Goal: Transaction & Acquisition: Purchase product/service

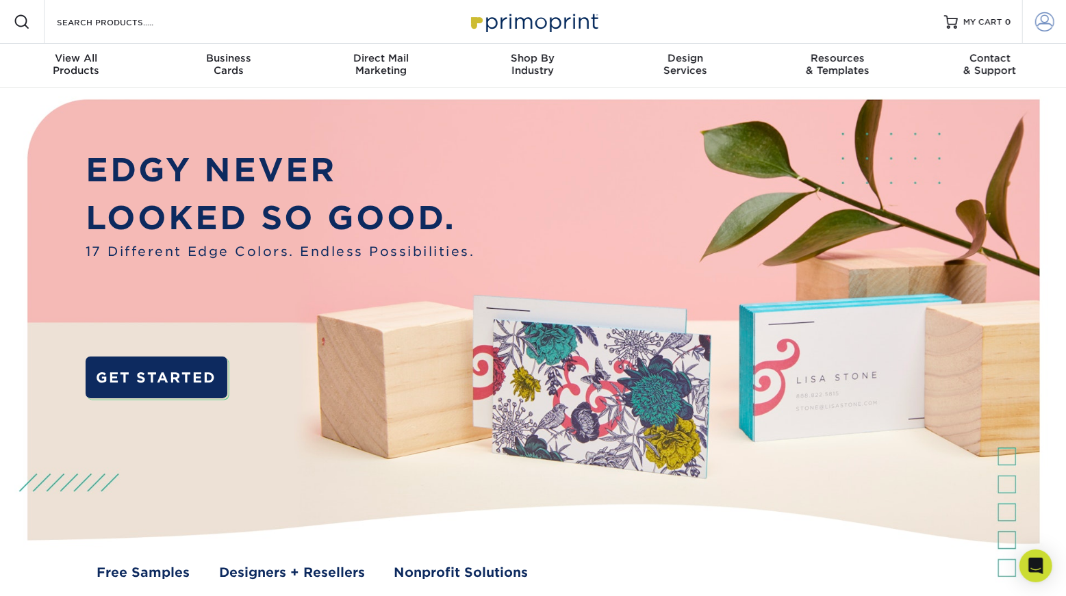
type input "aubrey@today.church"
click at [1047, 27] on span at bounding box center [1044, 21] width 19 height 19
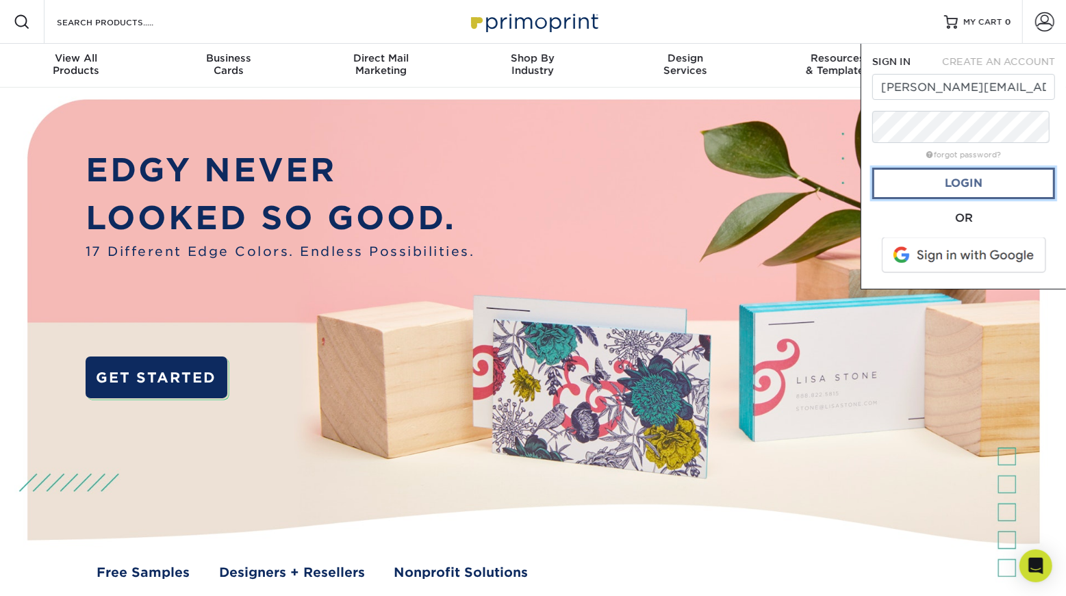
click at [1012, 199] on link "Login" at bounding box center [963, 183] width 183 height 31
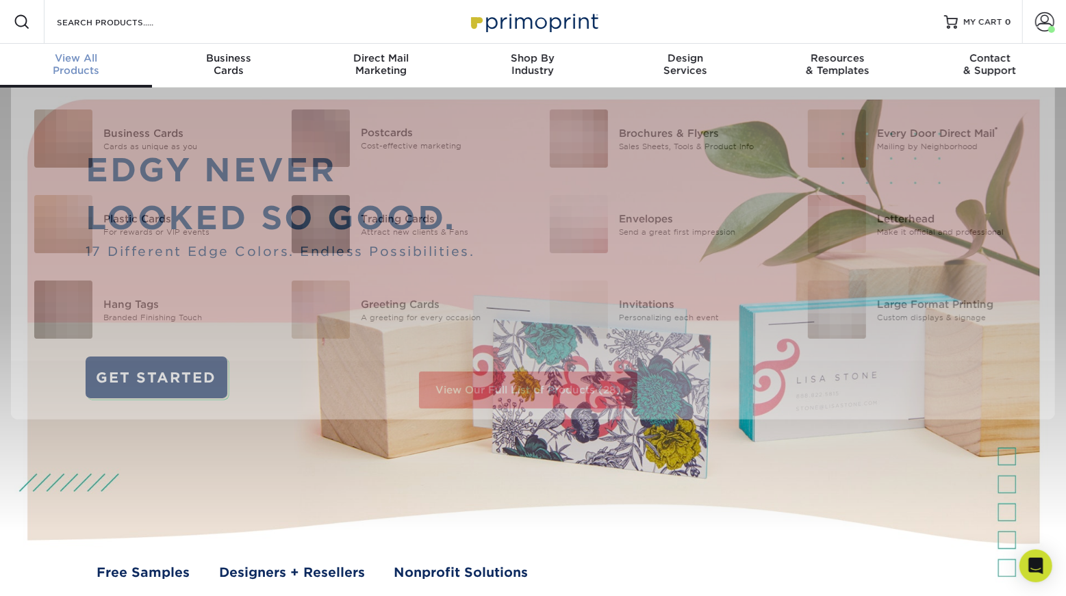
click at [62, 64] on span "View All" at bounding box center [76, 58] width 152 height 12
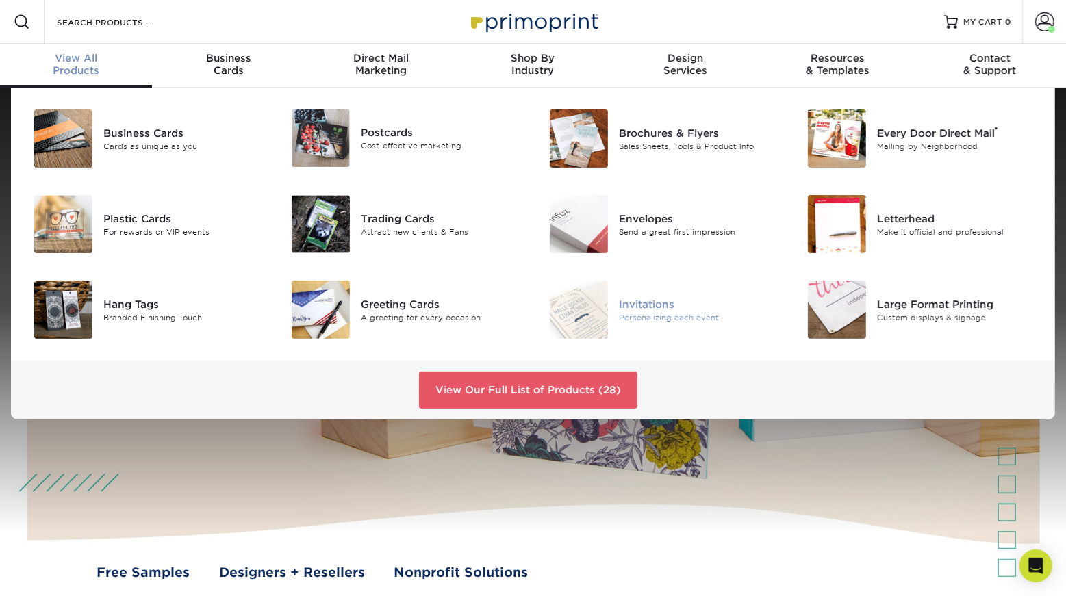
click at [630, 311] on div "Invitations" at bounding box center [700, 303] width 162 height 15
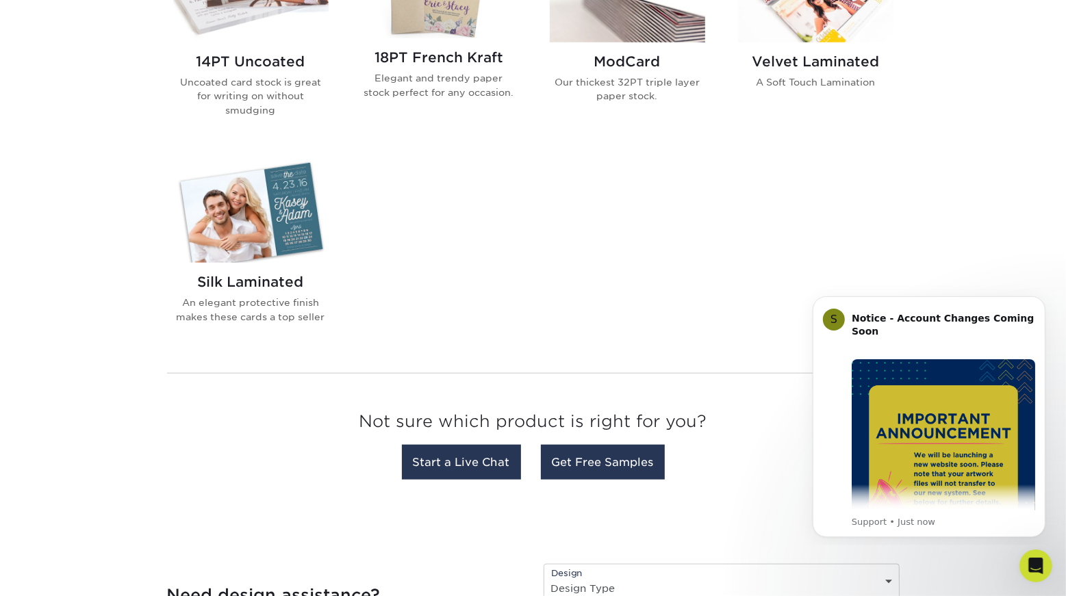
scroll to position [1001, 0]
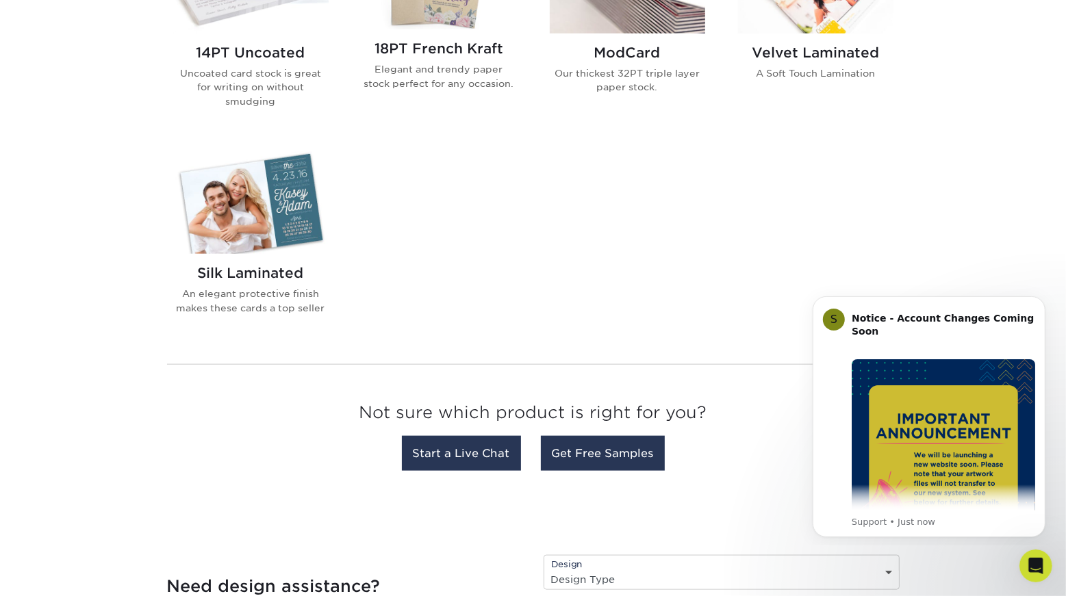
click at [437, 112] on div "18PT French Kraft Elegant and trendy paper stock perfect for any occasion." at bounding box center [438, 70] width 155 height 83
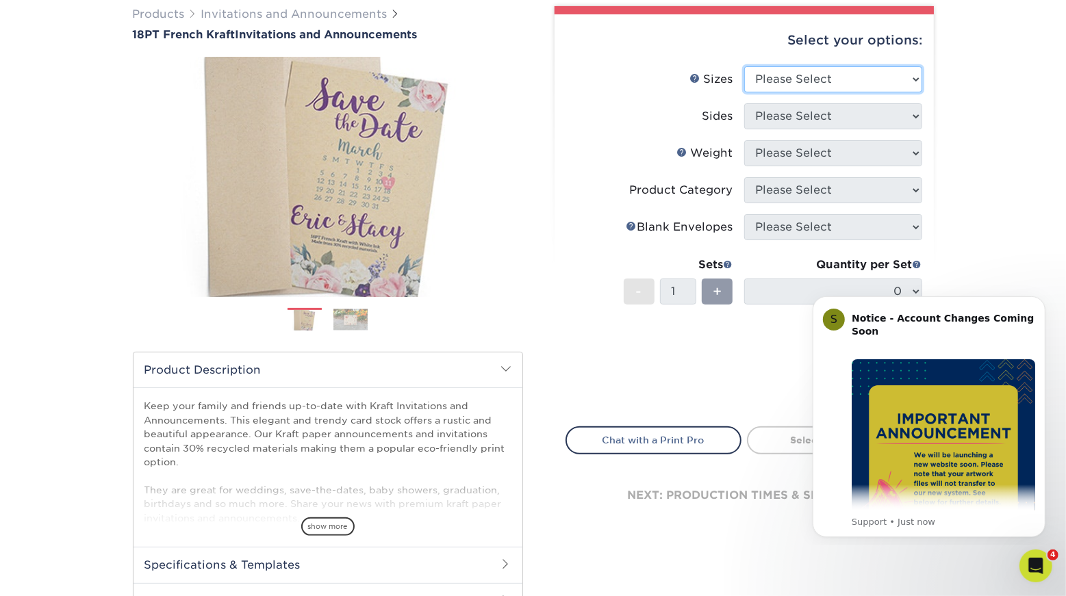
click at [808, 92] on select "Please Select 4.25" x 5.5" 4.25" x 6" 5" x 7" 5.5" x 8.5" 6" x 6"" at bounding box center [833, 79] width 178 height 26
select select "5.00x7.00"
click at [745, 92] on select "Please Select 4.25" x 5.5" 4.25" x 6" 5" x 7" 5.5" x 8.5" 6" x 6"" at bounding box center [833, 79] width 178 height 26
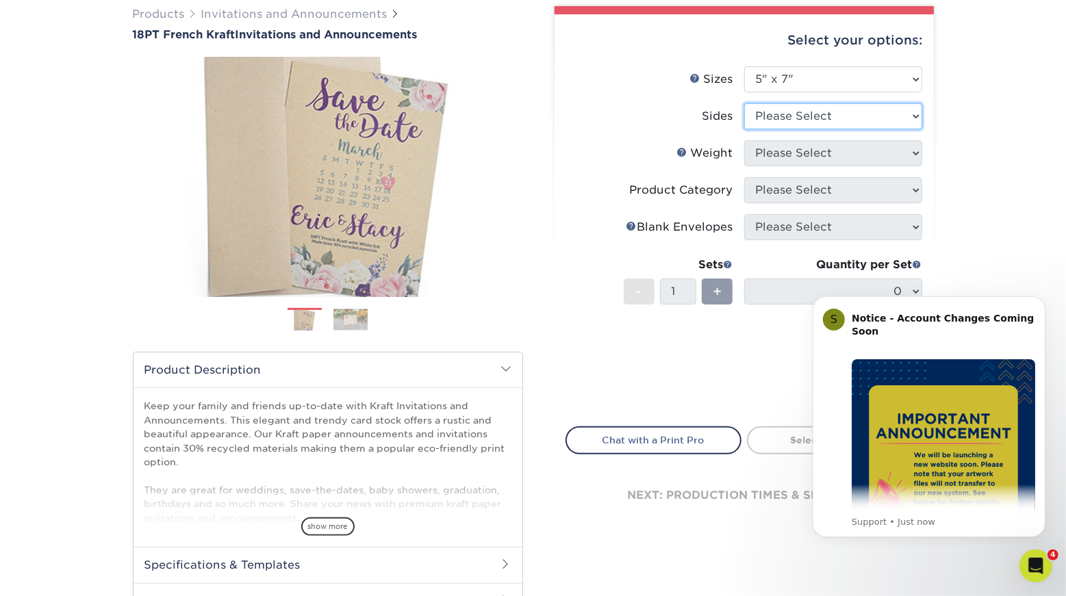
click at [803, 129] on select "Please Select Print Both Sides Print Both Sides - White Mask Back Only Print Bo…" at bounding box center [833, 116] width 178 height 26
select select "32d3c223-f82c-492b-b915-ba065a00862f"
click at [745, 129] on select "Please Select Print Both Sides Print Both Sides - White Mask Back Only Print Bo…" at bounding box center [833, 116] width 178 height 26
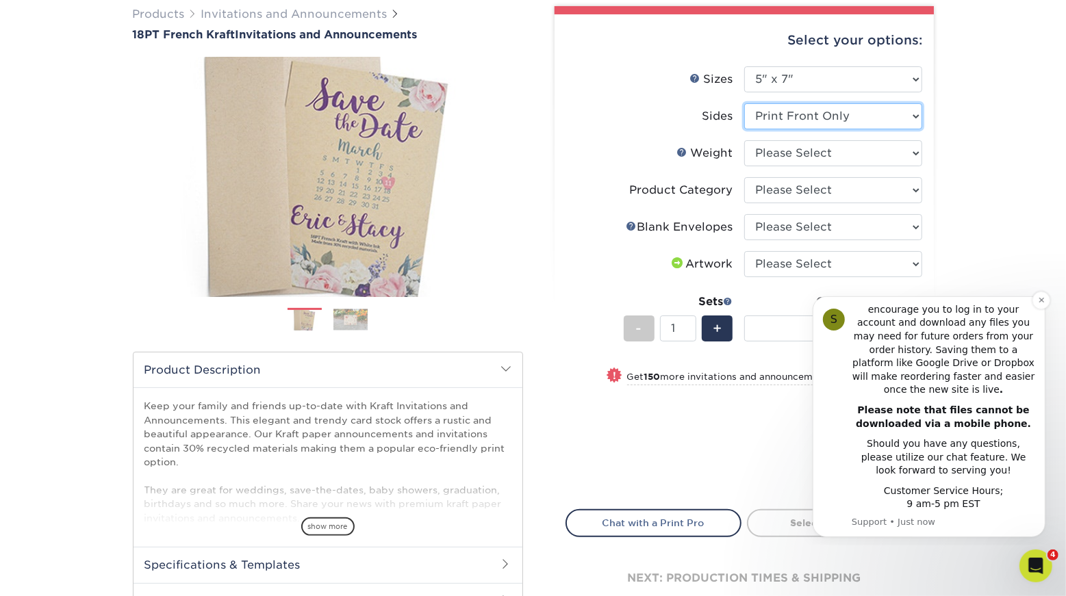
scroll to position [348, 0]
click at [1014, 246] on div "Products Invitations and Announcements 18PT French Kraft Invitations and Announ…" at bounding box center [533, 344] width 1066 height 731
click at [1040, 299] on icon "Dismiss notification" at bounding box center [1039, 299] width 5 height 5
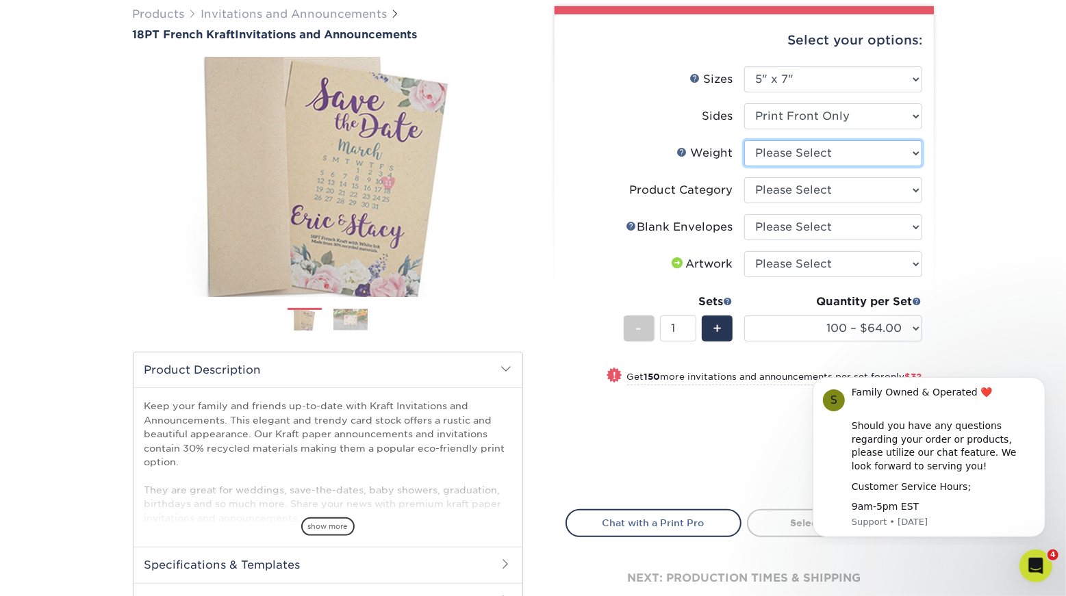
click at [821, 166] on select "Please Select 18PTUCKRAFT" at bounding box center [833, 153] width 178 height 26
select select "18PTUCKRAFT"
click at [745, 166] on select "Please Select 18PTUCKRAFT" at bounding box center [833, 153] width 178 height 26
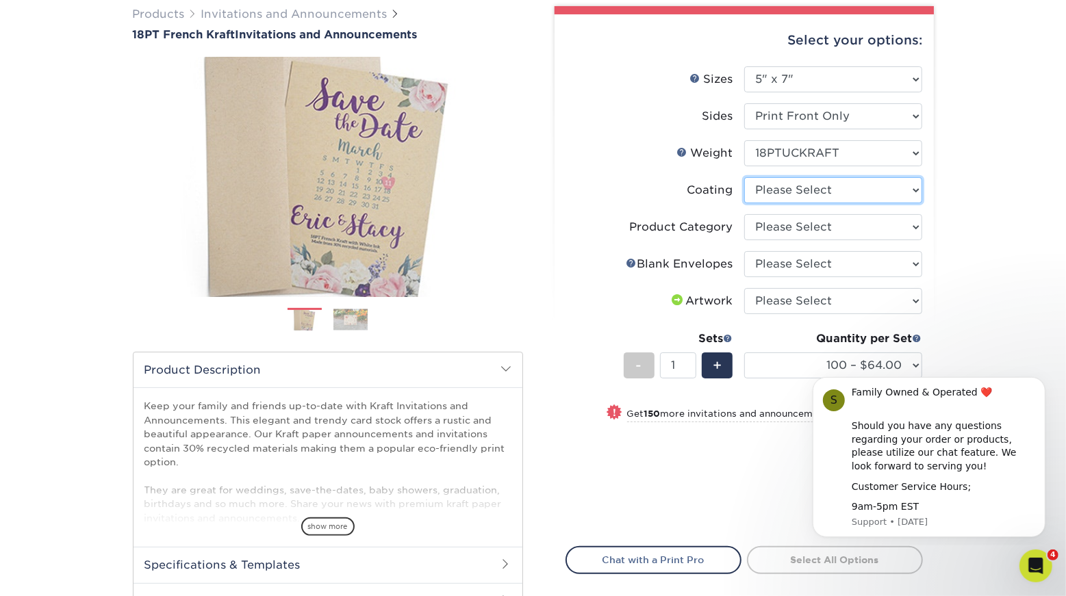
click at [829, 203] on select at bounding box center [833, 190] width 178 height 26
select select "3e7618de-abca-4bda-9f97-8b9129e913d8"
click at [745, 203] on select at bounding box center [833, 190] width 178 height 26
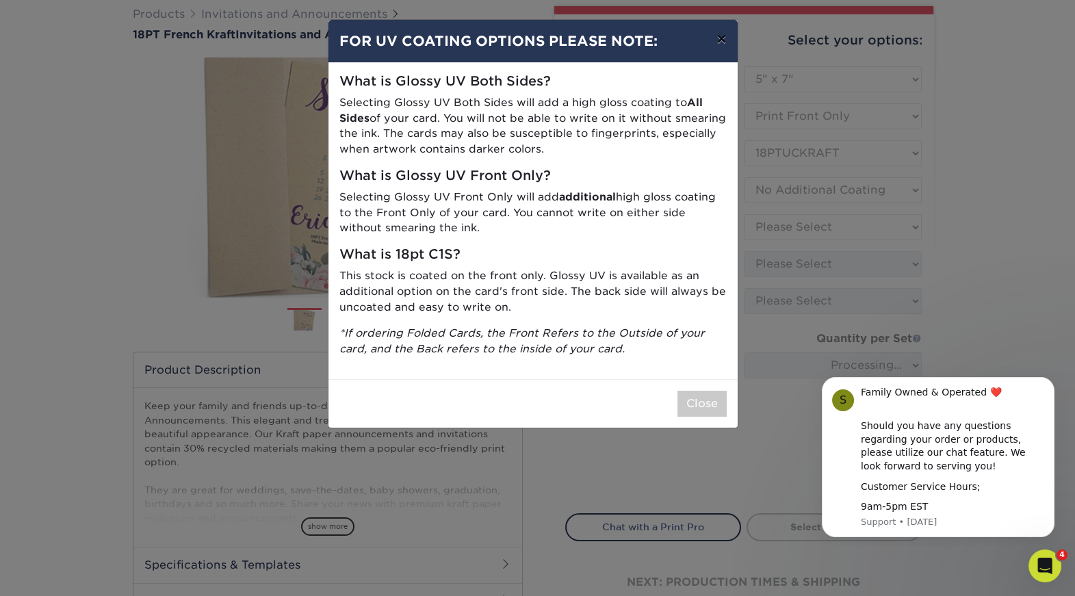
click at [714, 54] on button "×" at bounding box center [721, 39] width 31 height 38
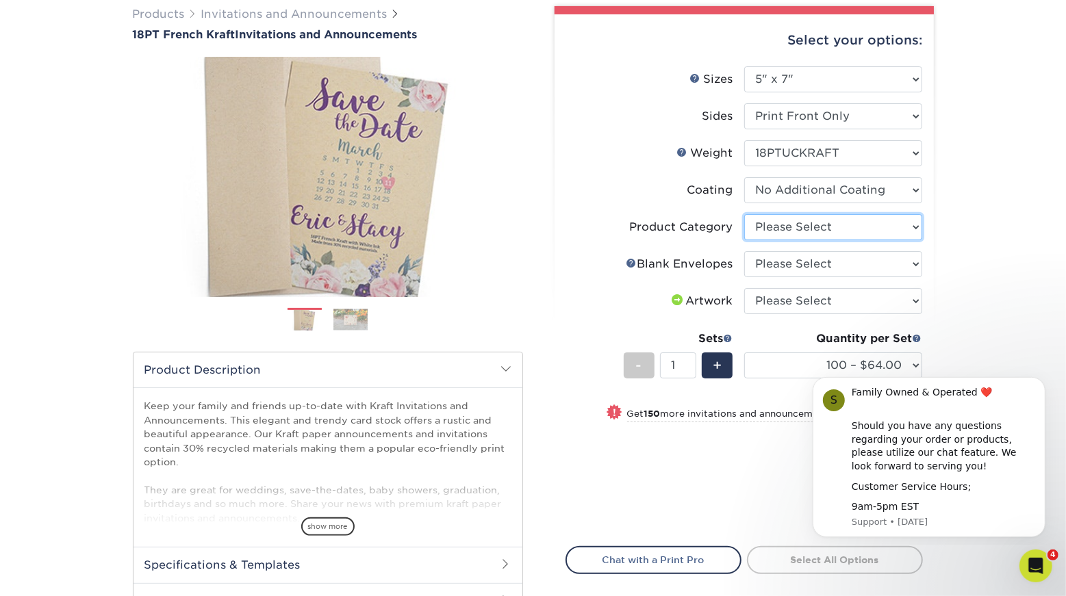
click at [791, 240] on select "Please Select Announcement Cards" at bounding box center [833, 227] width 178 height 26
select select "afc43903-b91d-4869-9f05-9fa1eb7dcbea"
click at [745, 240] on select "Please Select Announcement Cards" at bounding box center [833, 227] width 178 height 26
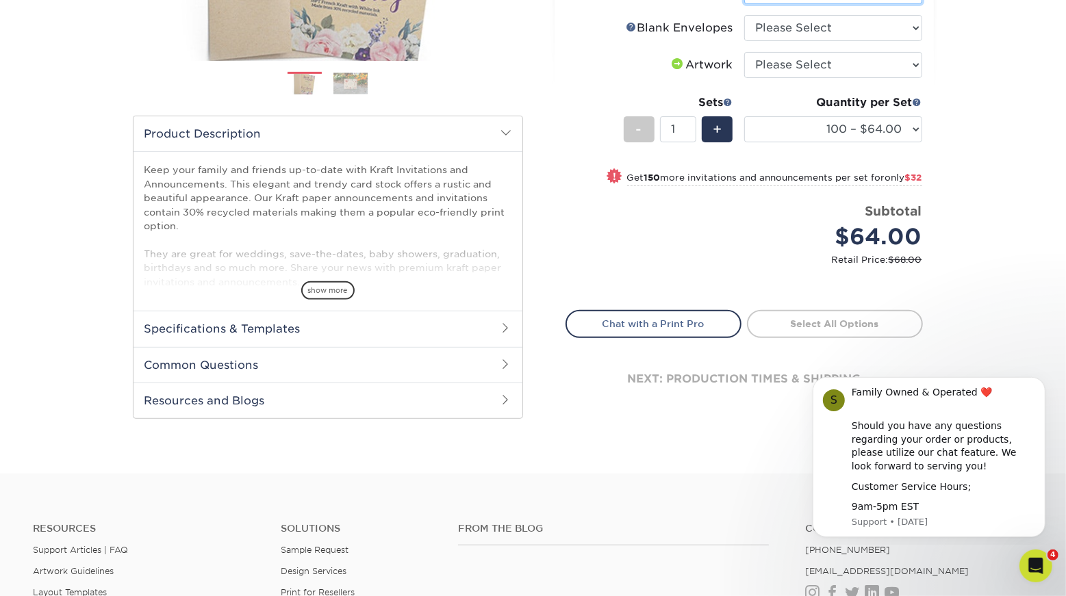
scroll to position [349, 0]
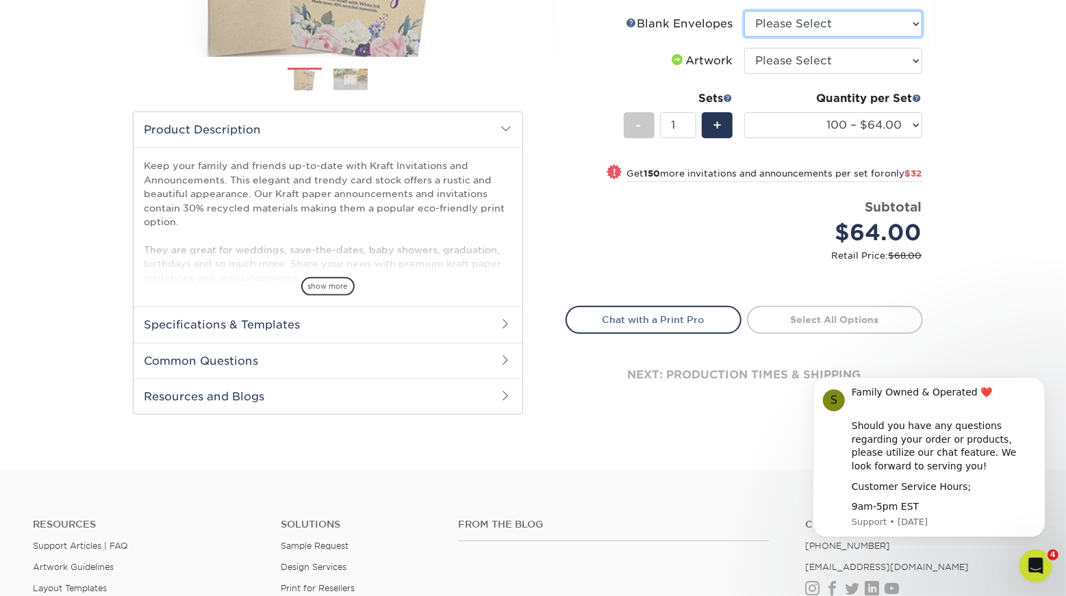
click at [801, 37] on select "Please Select No Blank Envelopes Yes 100 Kraft Envelopes A7 Yes 1000 Kraft Enve…" at bounding box center [833, 24] width 178 height 26
select select "b16fce48-33a4-4747-868c-466ceb6dafcb"
click at [745, 37] on select "Please Select No Blank Envelopes Yes 100 Kraft Envelopes A7 Yes 1000 Kraft Enve…" at bounding box center [833, 24] width 178 height 26
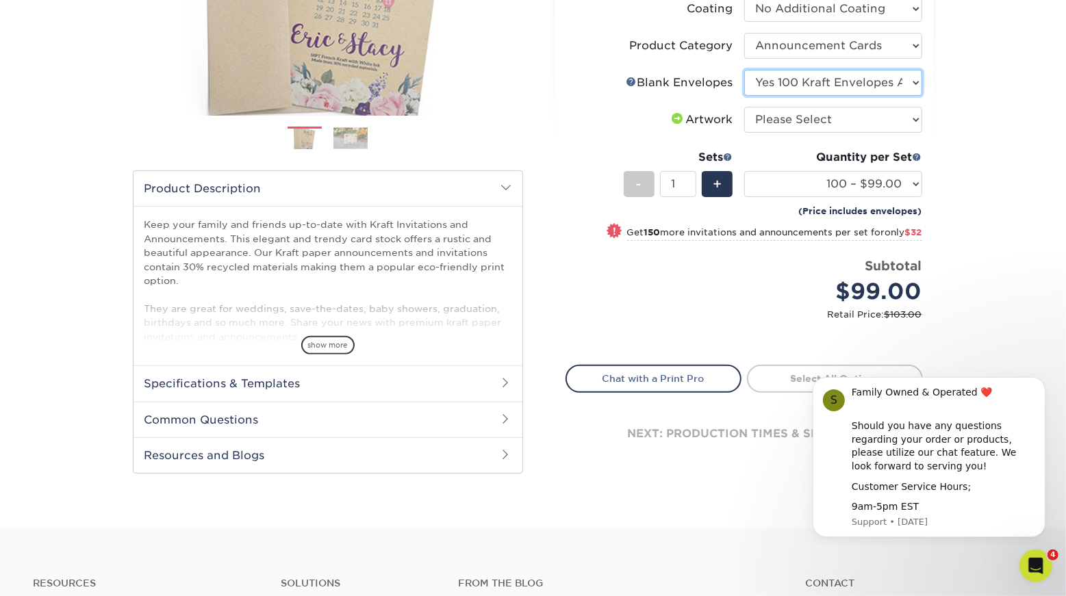
scroll to position [408, 0]
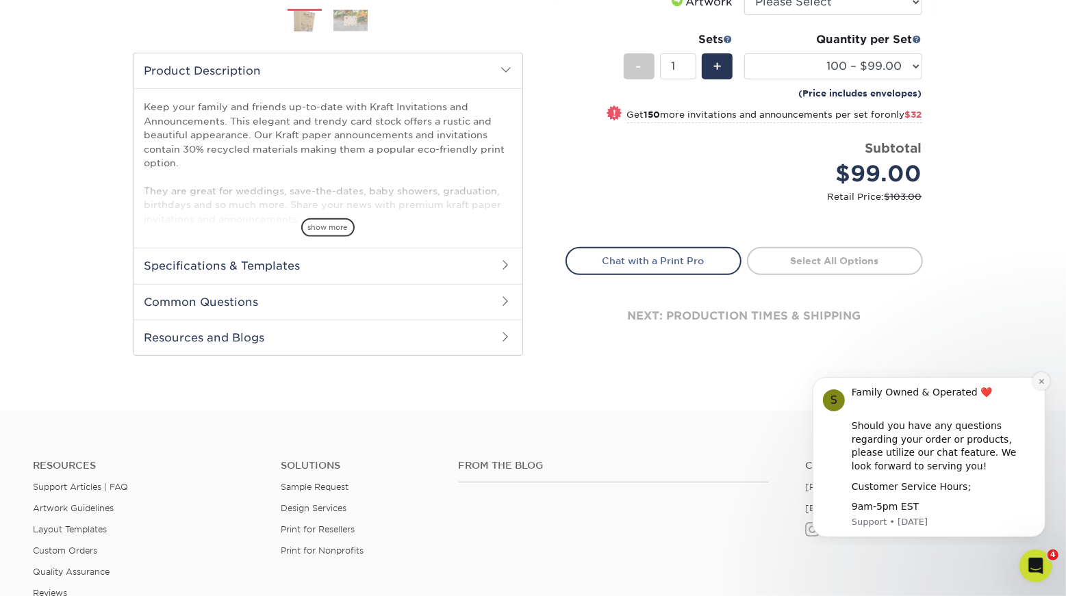
click at [1042, 385] on button "Dismiss notification" at bounding box center [1040, 381] width 18 height 18
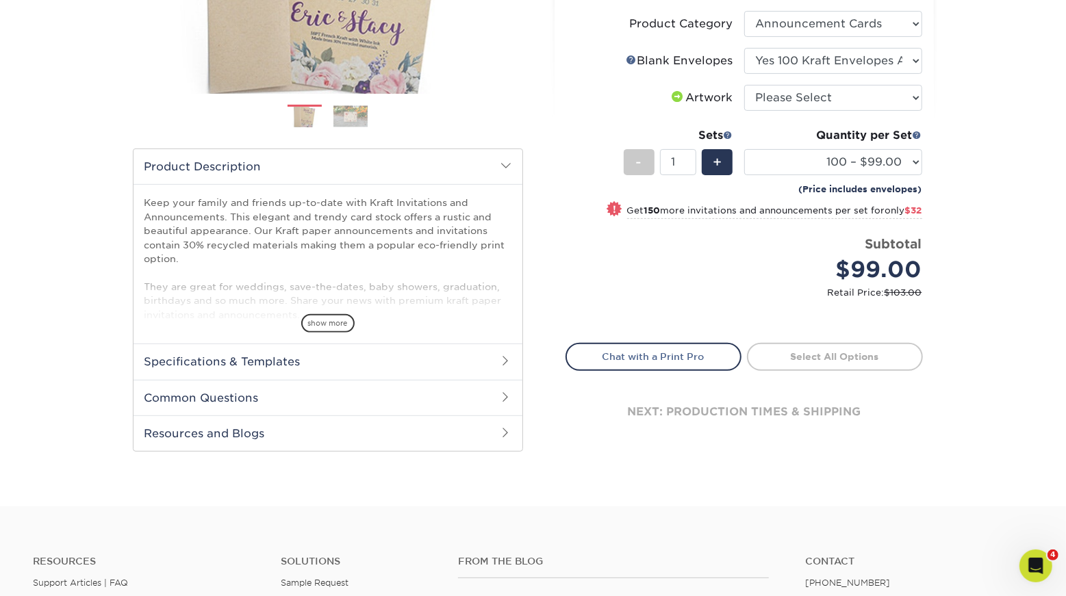
scroll to position [299, 0]
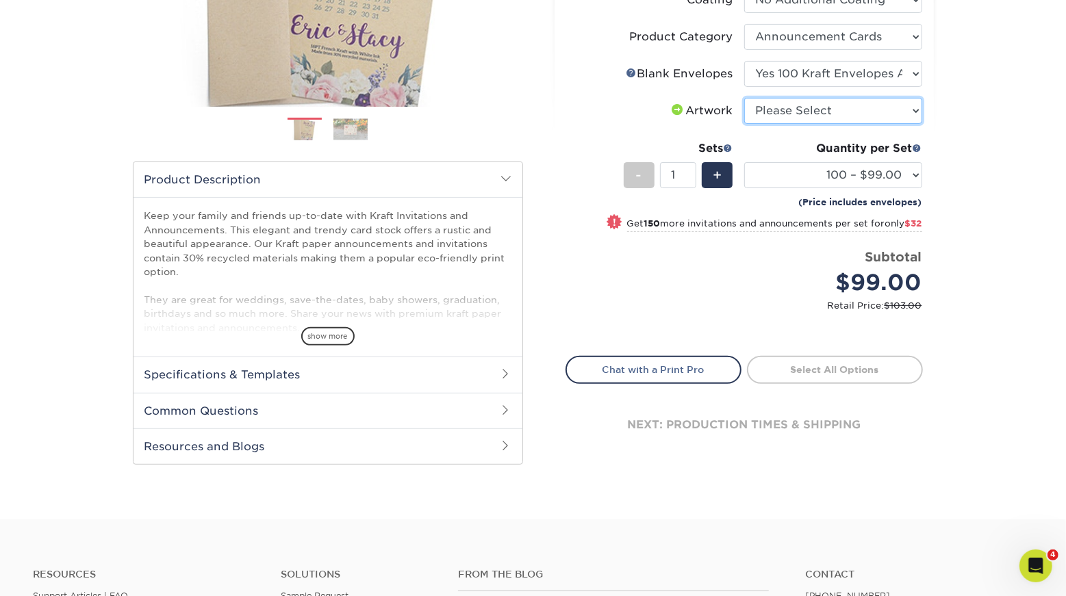
click at [850, 124] on select "Please Select I will upload files I need a design - $100" at bounding box center [833, 111] width 178 height 26
select select "upload"
click at [745, 124] on select "Please Select I will upload files I need a design - $100" at bounding box center [833, 111] width 178 height 26
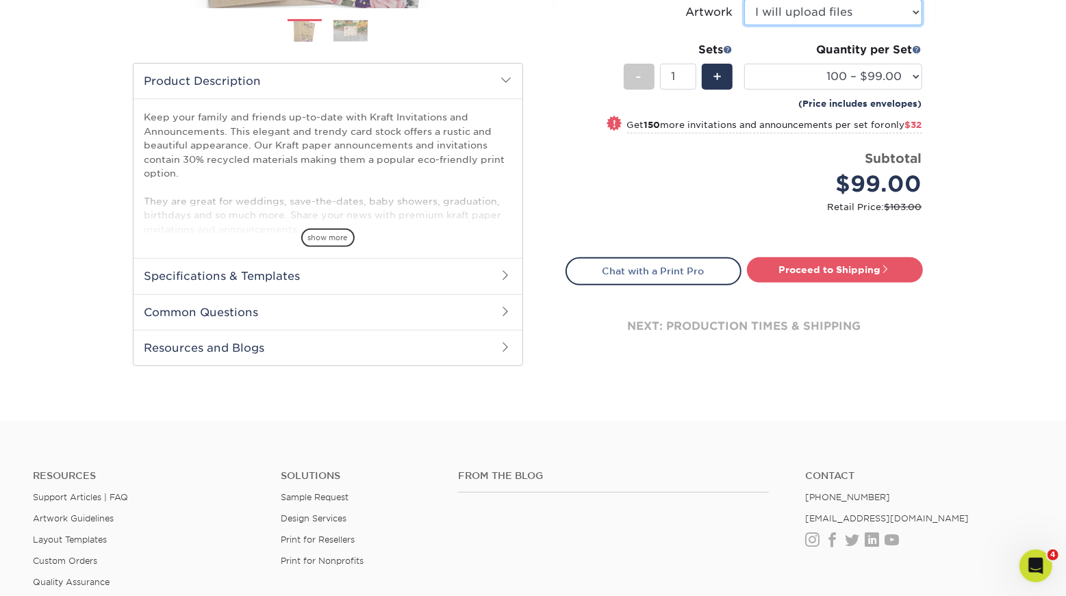
scroll to position [398, 0]
click at [857, 281] on link "Proceed to Shipping" at bounding box center [835, 269] width 176 height 25
type input "Set 1"
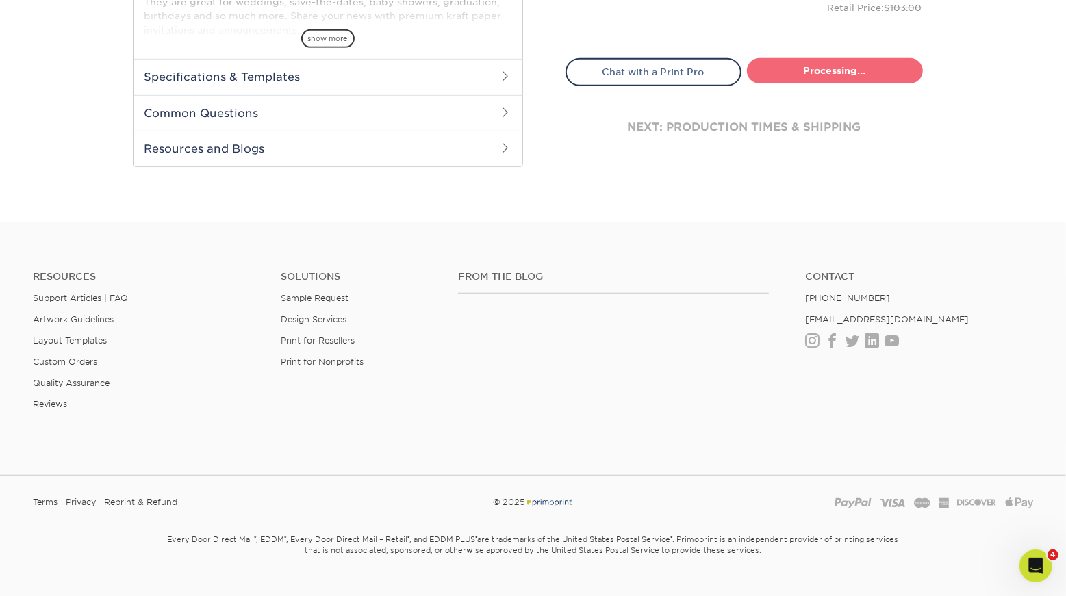
select select "4de9713c-70e5-4101-b9d1-a7b266f7eec6"
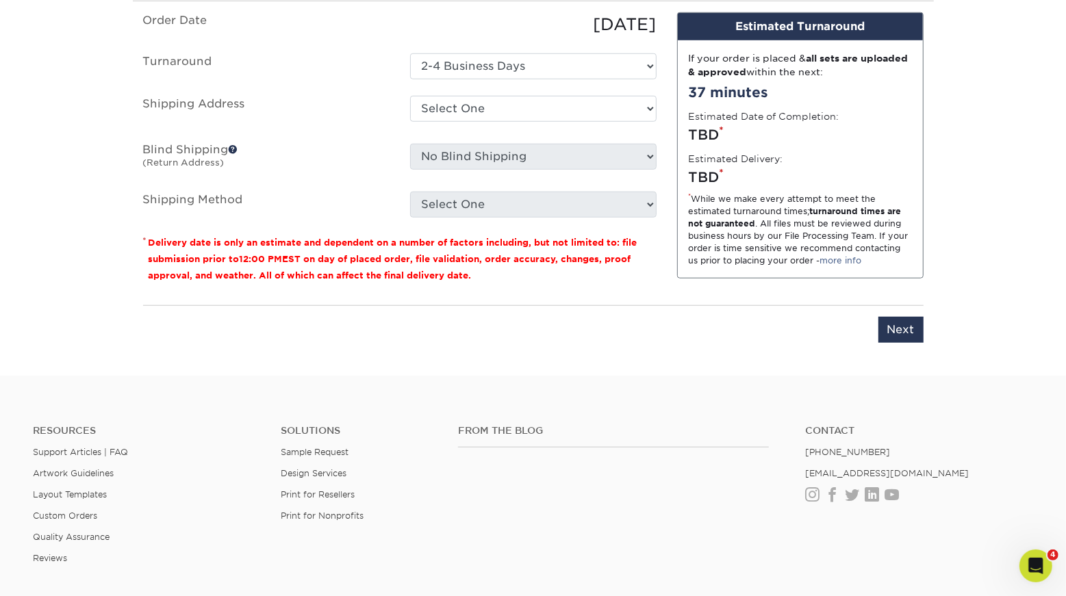
scroll to position [904, 0]
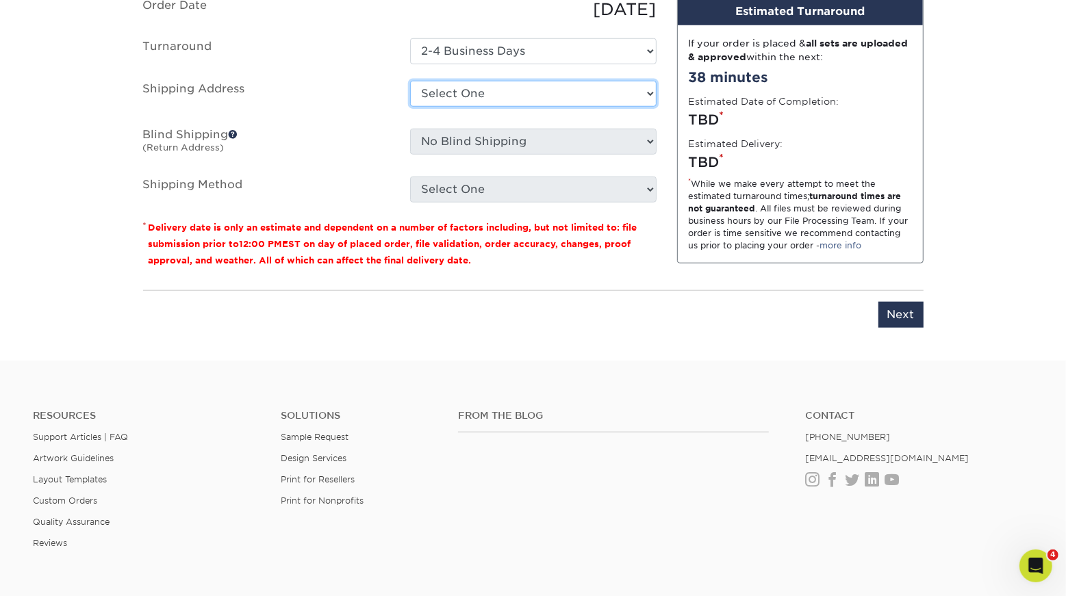
click at [537, 107] on select "Select One Brena & Aaron Home Luci & Brayden Today.Church + Add New Address" at bounding box center [533, 94] width 246 height 26
select select "279479"
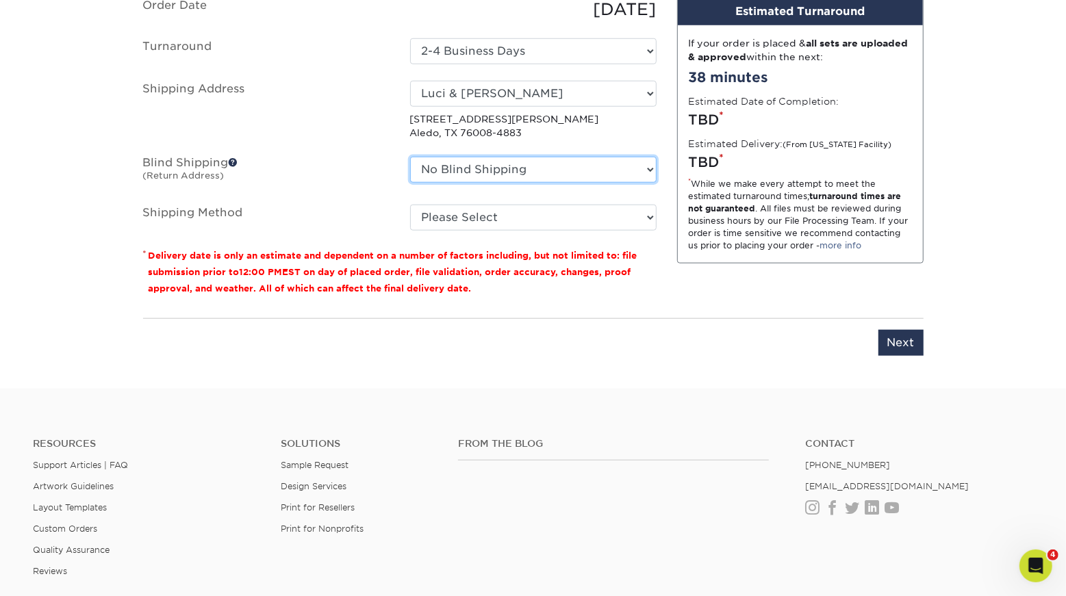
click at [551, 183] on select "No Blind Shipping Brena & Aaron Home Luci & Brayden Today.Church + Add New Addr…" at bounding box center [533, 170] width 246 height 26
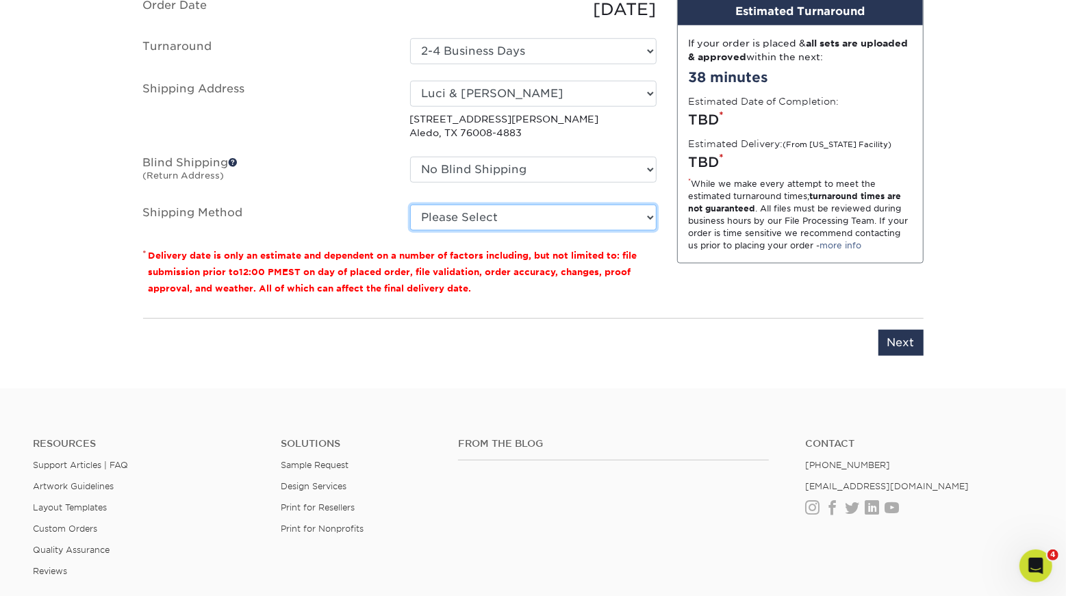
click at [473, 231] on select "Please Select Ground Shipping (+$23.98) 3 Day Shipping Service (+$24.60) 2 Day …" at bounding box center [533, 218] width 246 height 26
select select "03"
click at [410, 231] on select "Please Select Ground Shipping (+$23.98) 3 Day Shipping Service (+$24.60) 2 Day …" at bounding box center [533, 218] width 246 height 26
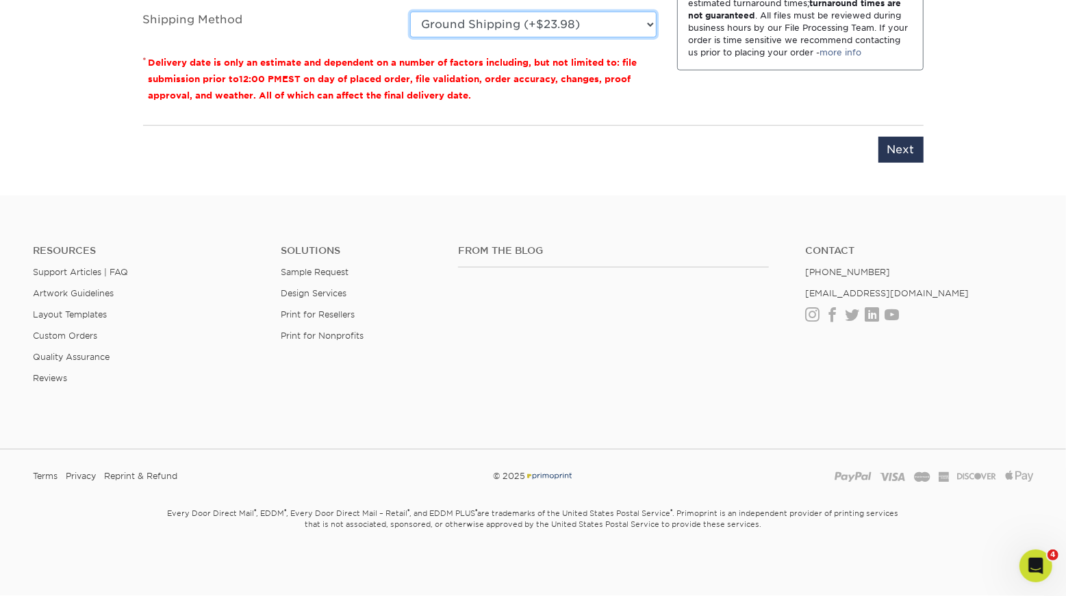
scroll to position [1112, 0]
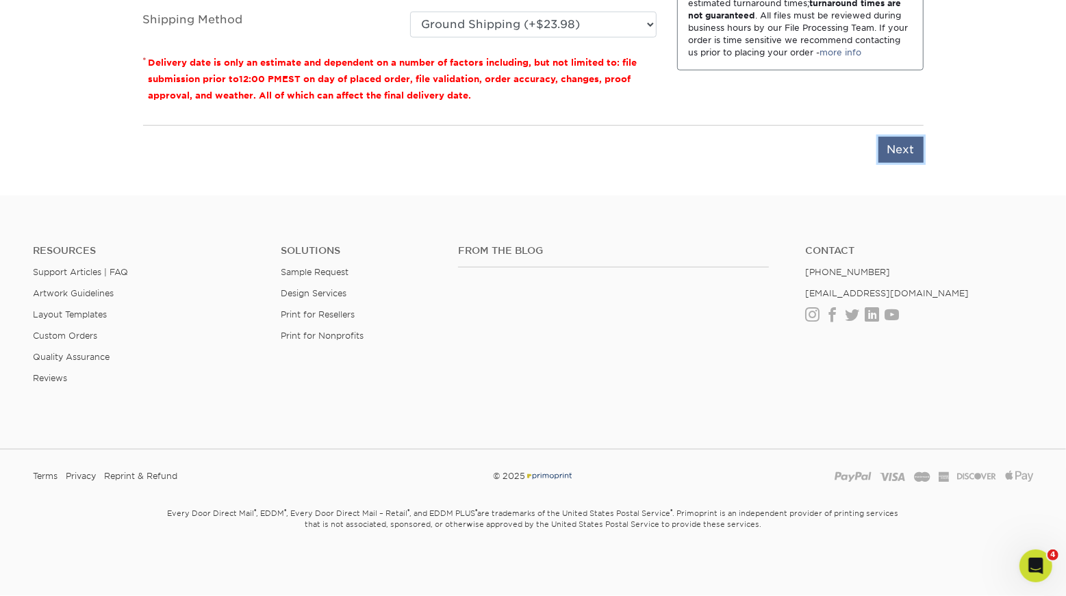
click at [903, 163] on input "Next" at bounding box center [900, 150] width 45 height 26
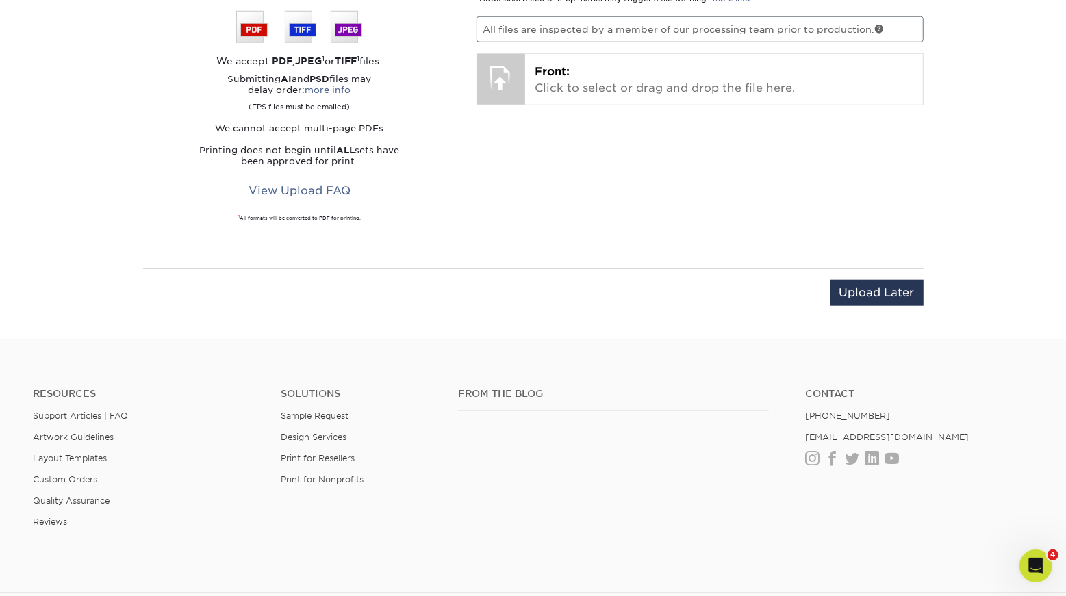
scroll to position [1050, 0]
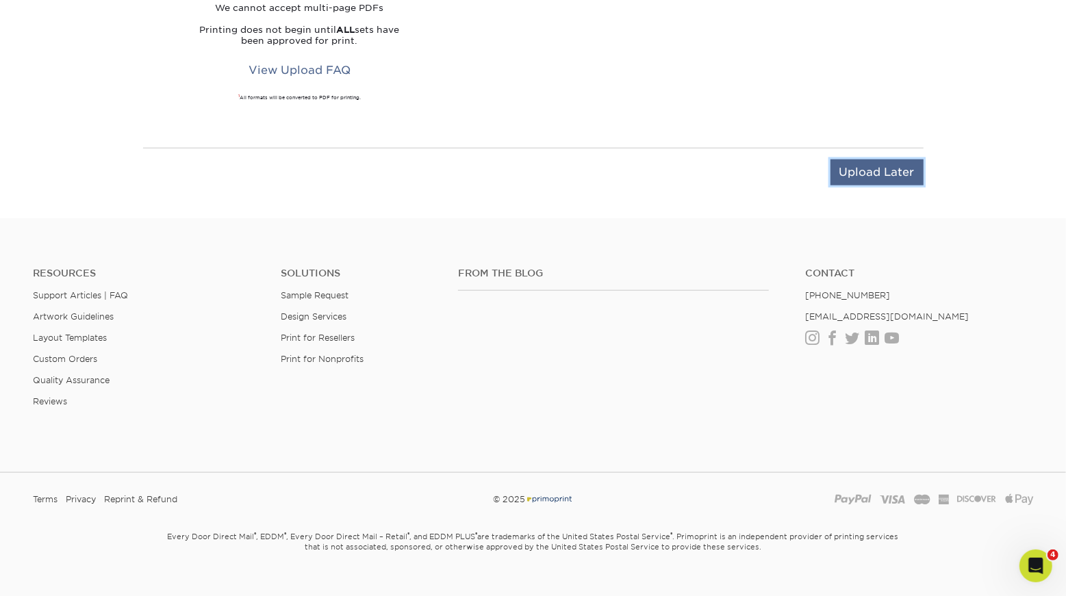
click at [863, 185] on input "Upload Later" at bounding box center [876, 172] width 93 height 26
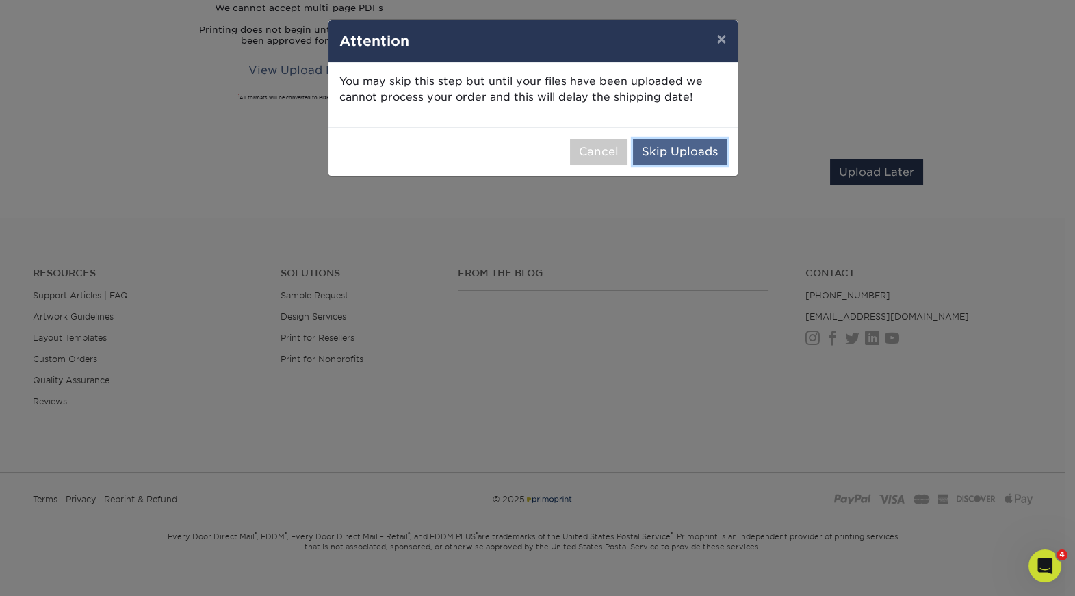
click at [665, 165] on button "Skip Uploads" at bounding box center [680, 152] width 94 height 26
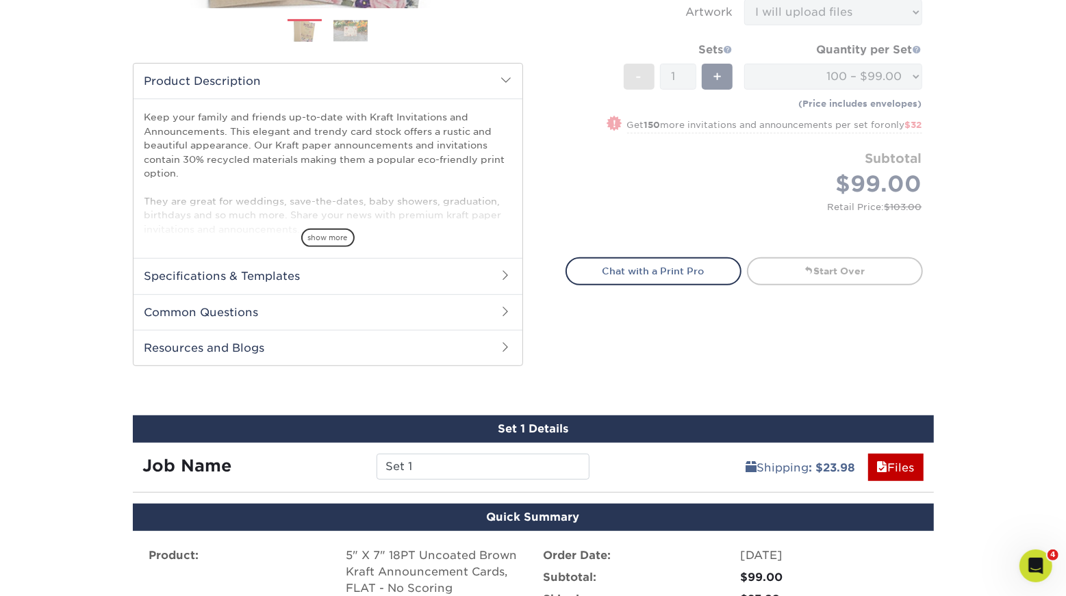
scroll to position [0, 0]
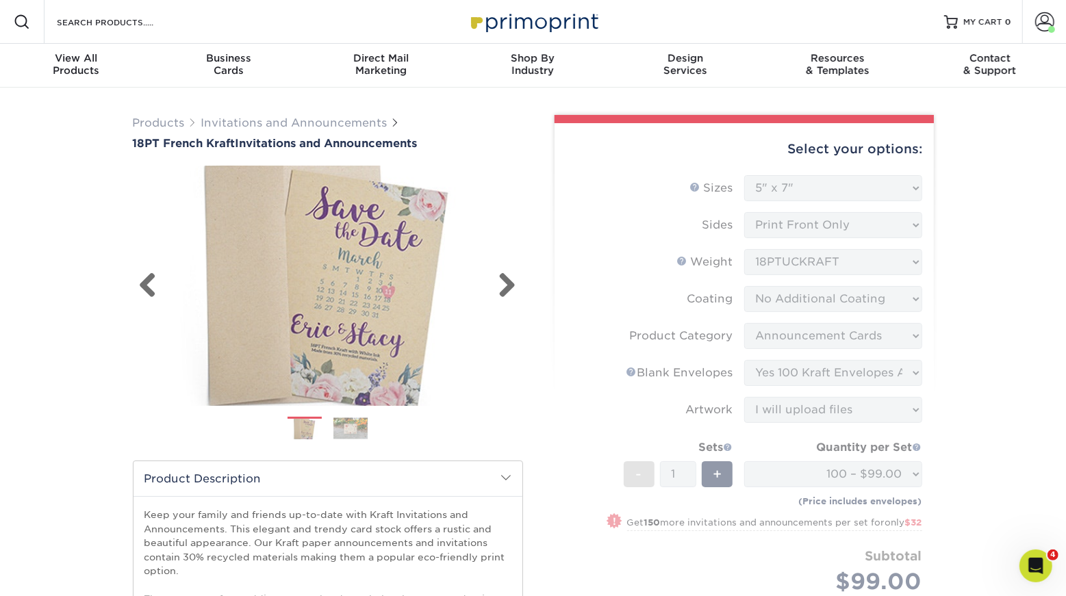
click at [372, 248] on img at bounding box center [328, 286] width 390 height 260
click at [374, 287] on img at bounding box center [328, 286] width 390 height 260
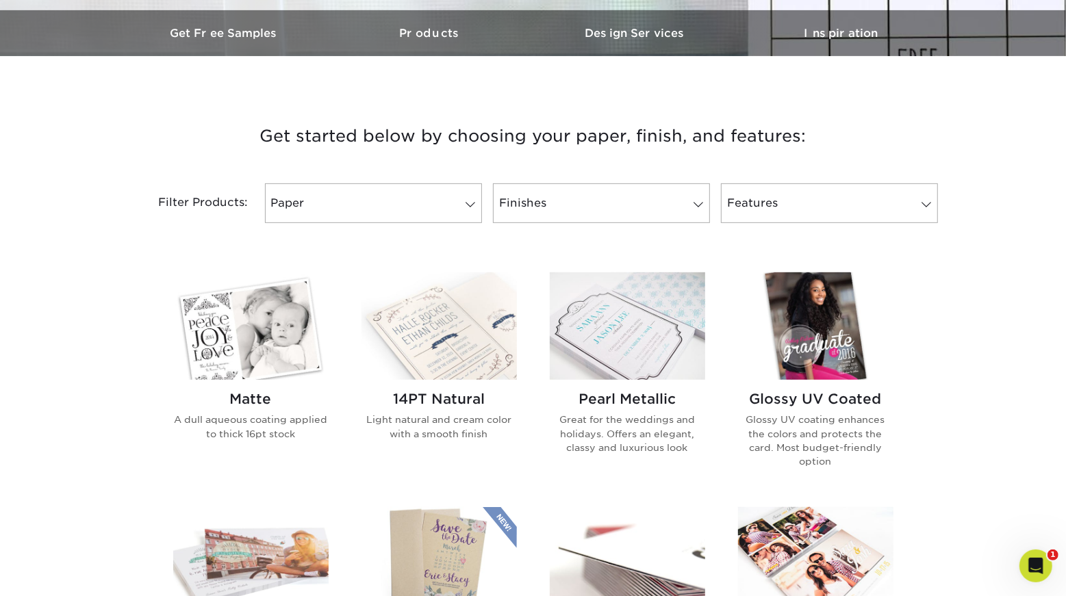
scroll to position [539, 0]
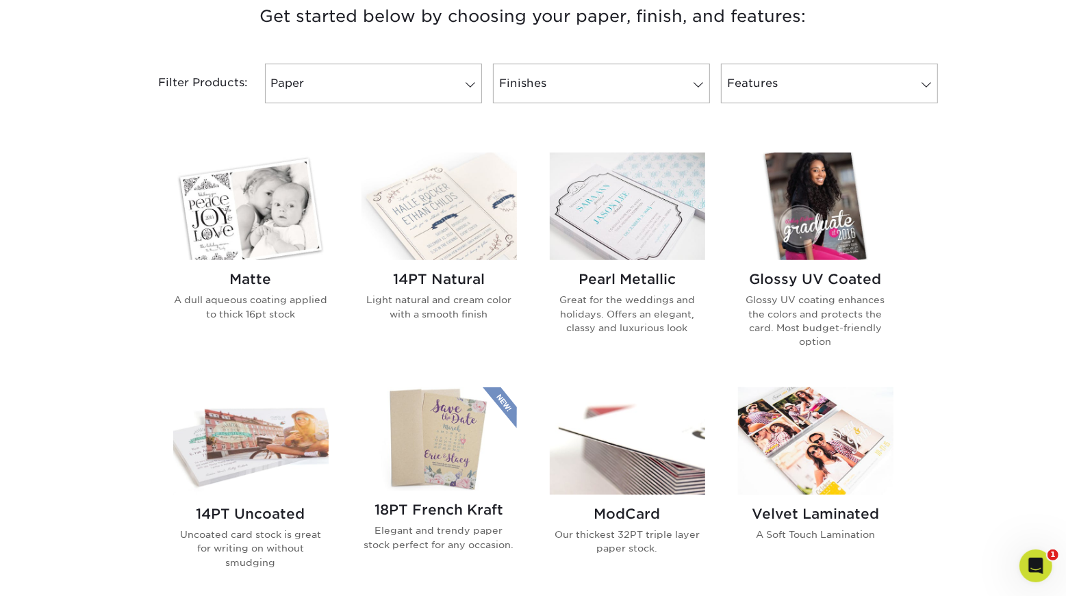
click at [443, 260] on img at bounding box center [438, 206] width 155 height 107
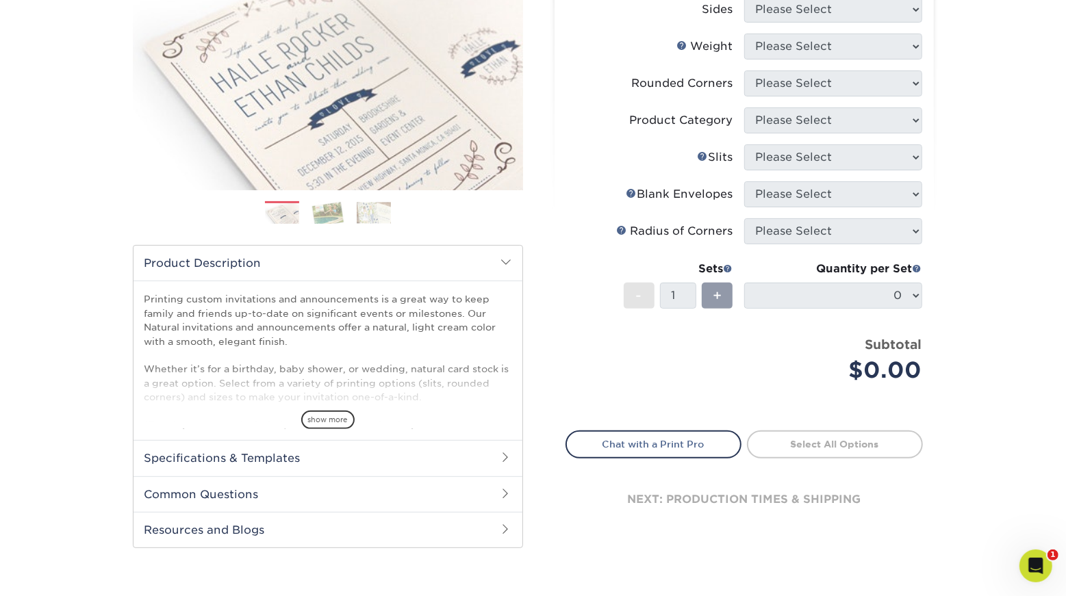
click at [380, 223] on img at bounding box center [374, 212] width 34 height 21
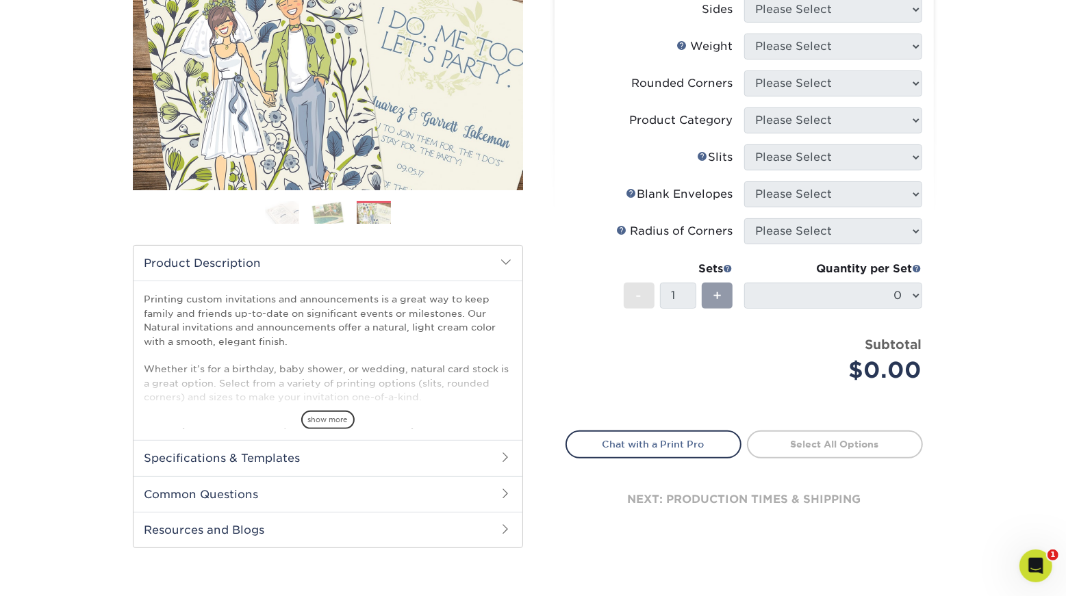
click at [292, 224] on img at bounding box center [282, 213] width 34 height 24
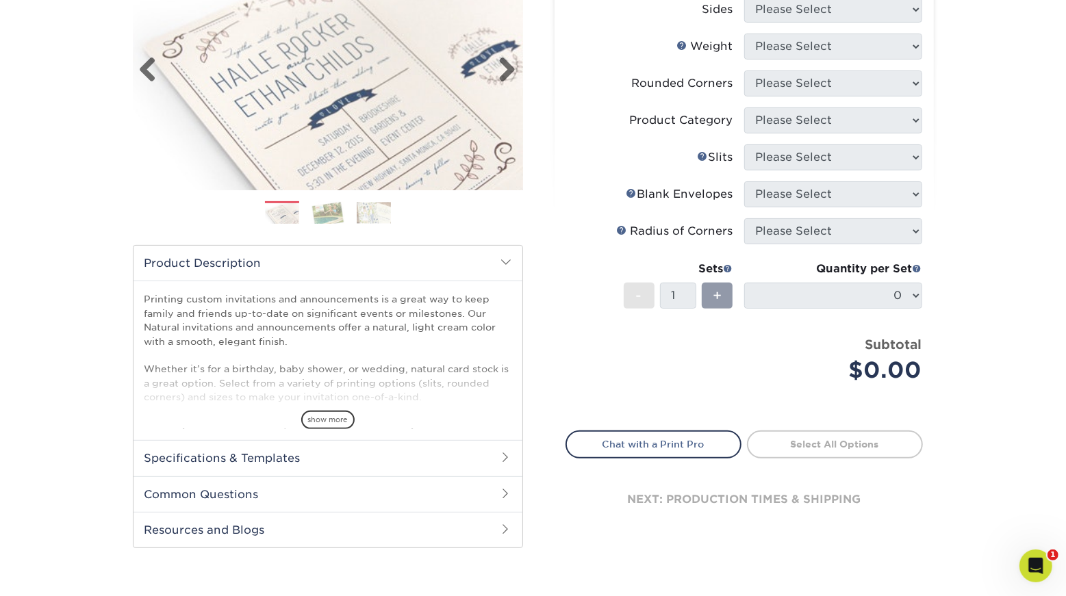
scroll to position [92, 0]
